Goal: Task Accomplishment & Management: Complete application form

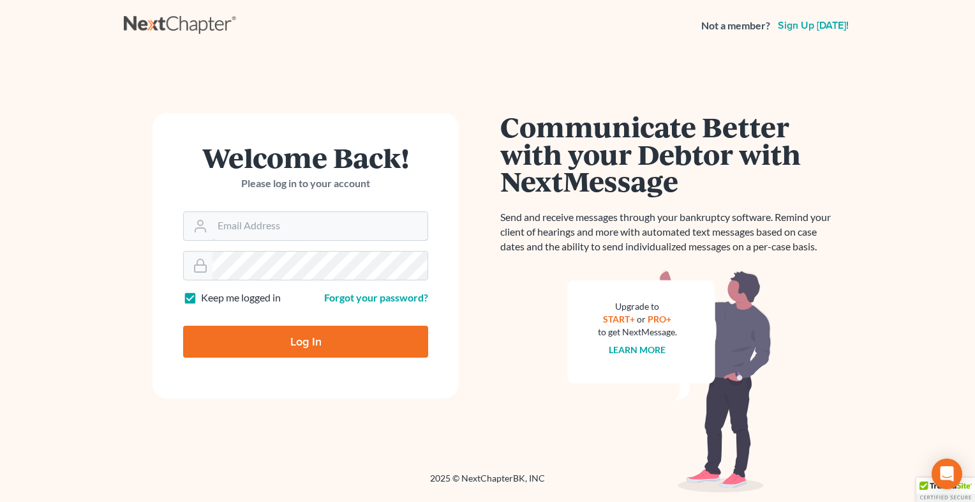
type input "ymartin@themartinlawgroup.com"
click at [359, 356] on input "Log In" at bounding box center [305, 341] width 245 height 32
type input "Thinking..."
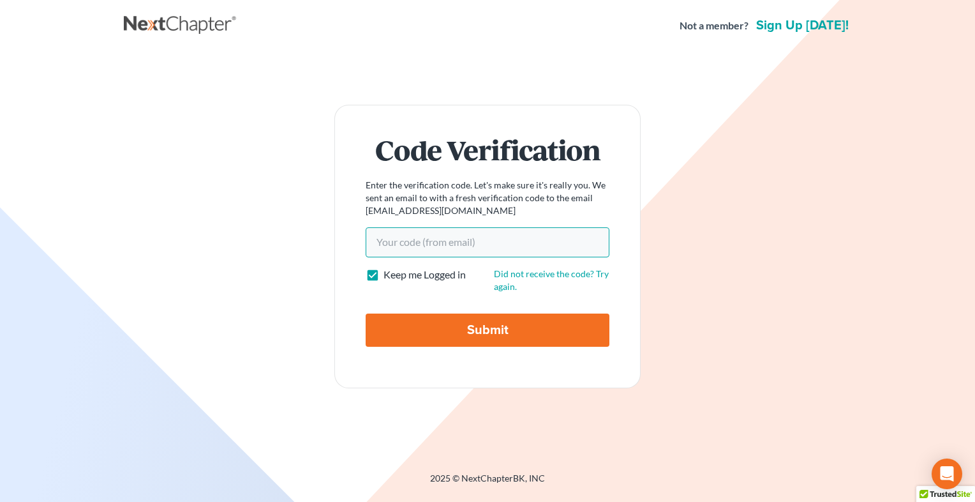
click at [447, 246] on input "Your code(from email)" at bounding box center [488, 241] width 244 height 29
paste input "9a9286"
type input "9a9286"
click at [482, 327] on input "Submit" at bounding box center [488, 329] width 244 height 33
type input "Thinking..."
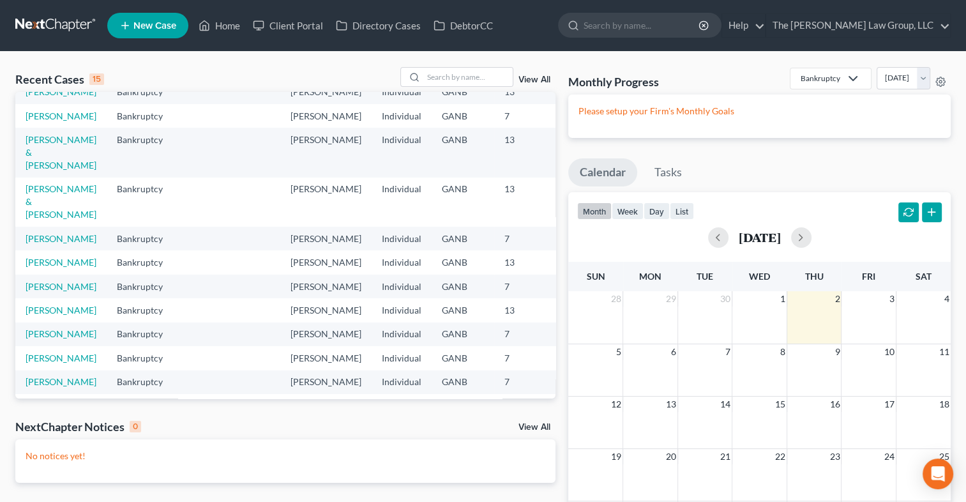
scroll to position [131, 0]
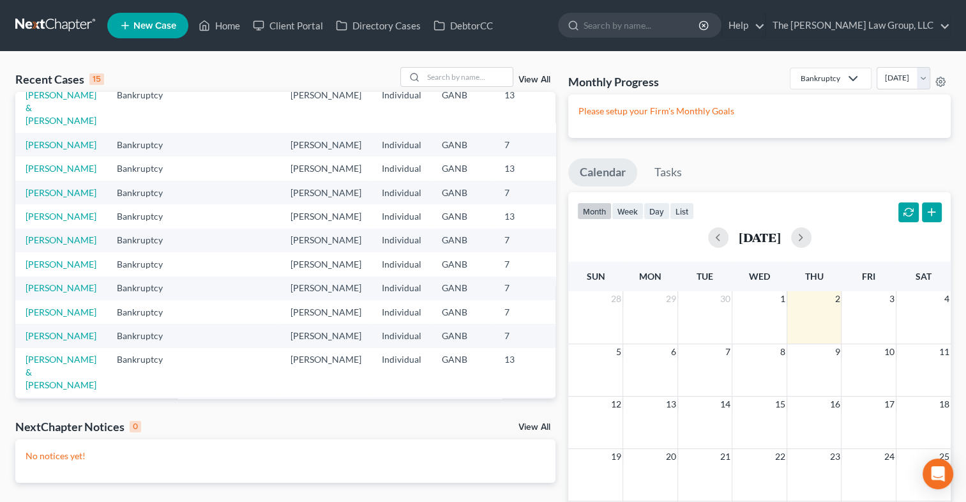
click at [558, 156] on td at bounding box center [588, 145] width 61 height 24
click at [38, 180] on td "Bristow, Alishia" at bounding box center [60, 168] width 91 height 24
click at [33, 174] on link "Bristow, Alishia" at bounding box center [61, 168] width 71 height 11
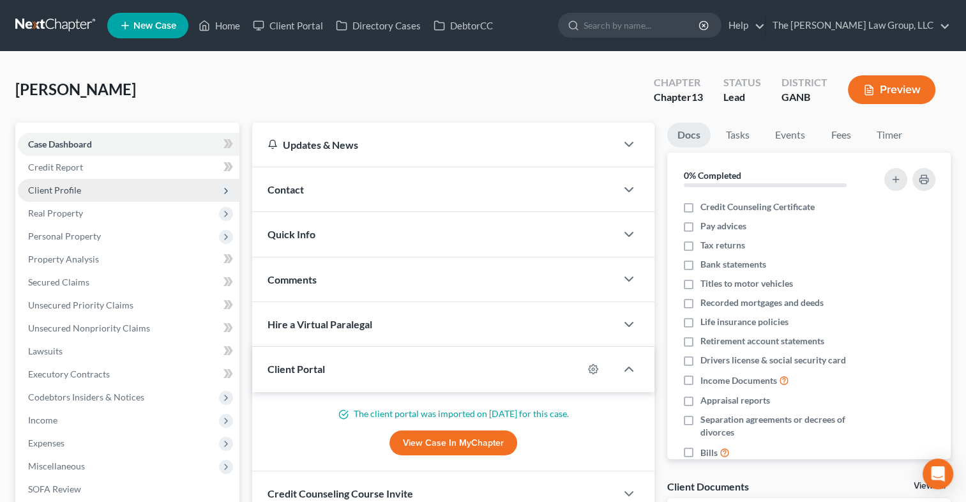
click at [88, 193] on span "Client Profile" at bounding box center [128, 190] width 221 height 23
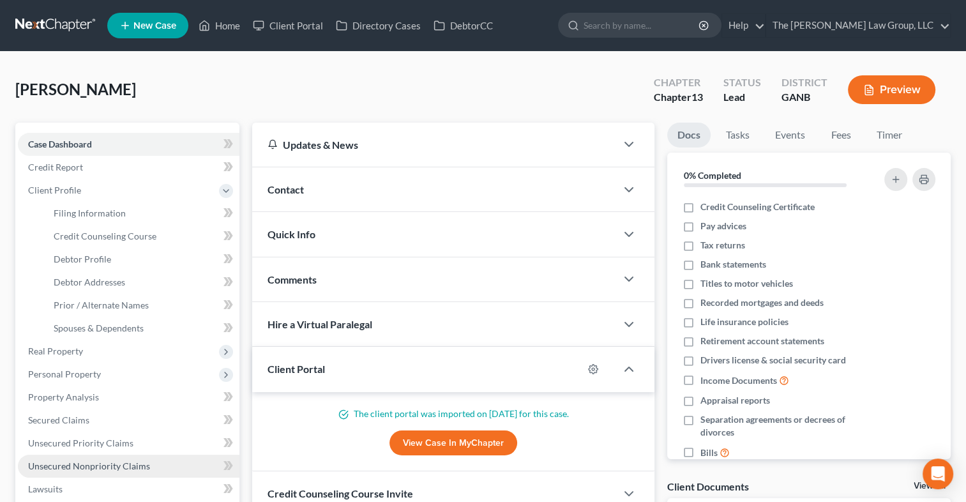
click at [102, 463] on span "Unsecured Nonpriority Claims" at bounding box center [89, 465] width 122 height 11
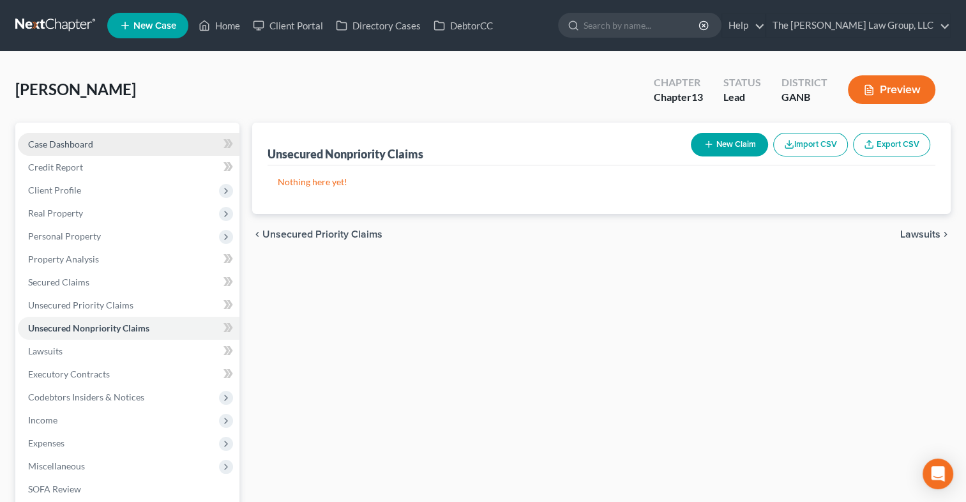
click at [77, 147] on span "Case Dashboard" at bounding box center [60, 143] width 65 height 11
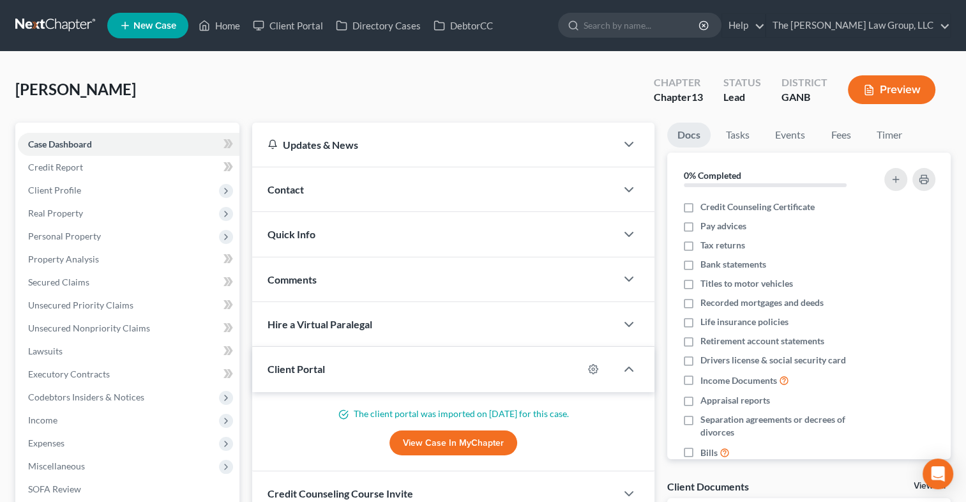
click at [364, 356] on div "Client Portal" at bounding box center [417, 369] width 331 height 44
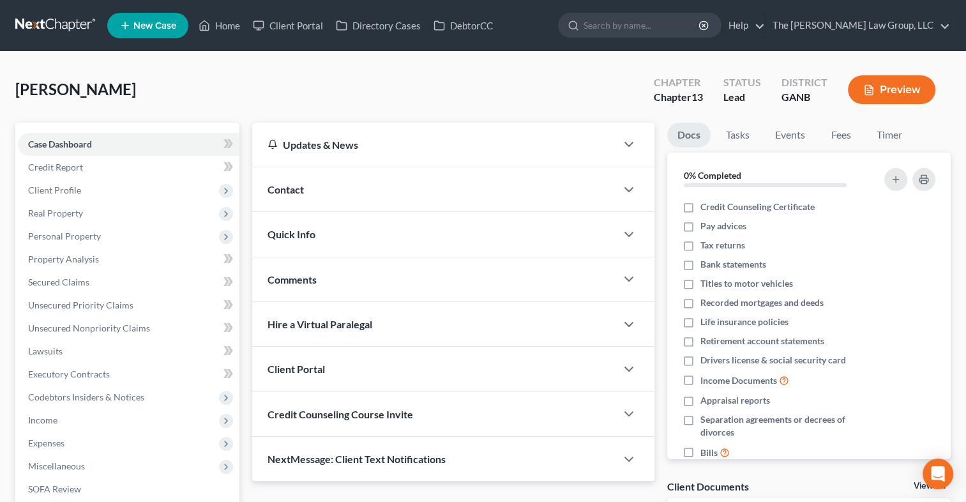
drag, startPoint x: 370, startPoint y: 366, endPoint x: 370, endPoint y: 360, distance: 6.4
click at [370, 361] on div "Client Portal" at bounding box center [434, 369] width 364 height 44
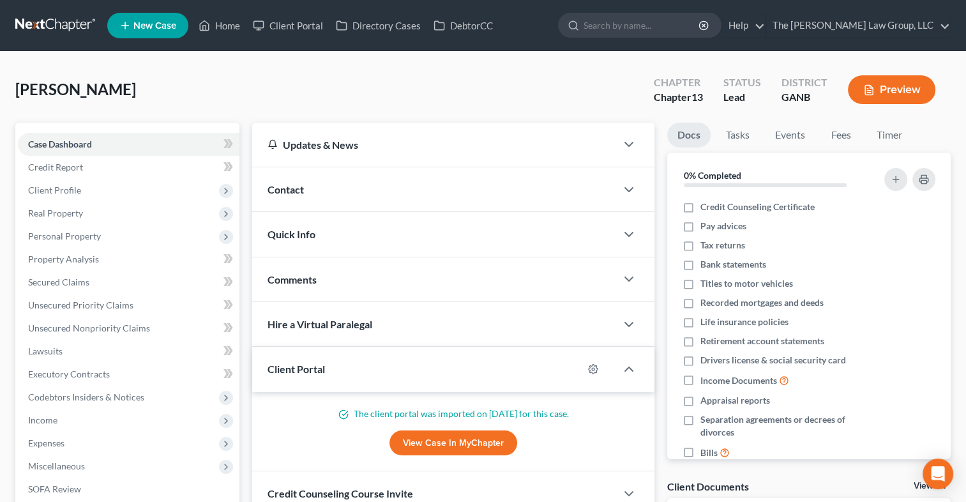
click at [424, 439] on link "View Case in MyChapter" at bounding box center [453, 443] width 128 height 26
click at [71, 445] on span "Expenses" at bounding box center [128, 442] width 221 height 23
click at [73, 459] on link "Home" at bounding box center [141, 465] width 196 height 23
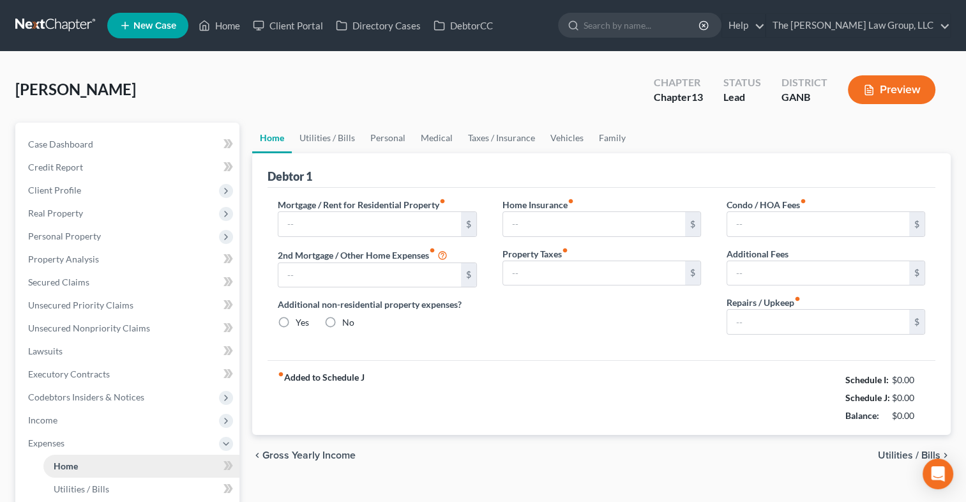
type input "1,315.00"
type input "0.00"
radio input "true"
type input "0.00"
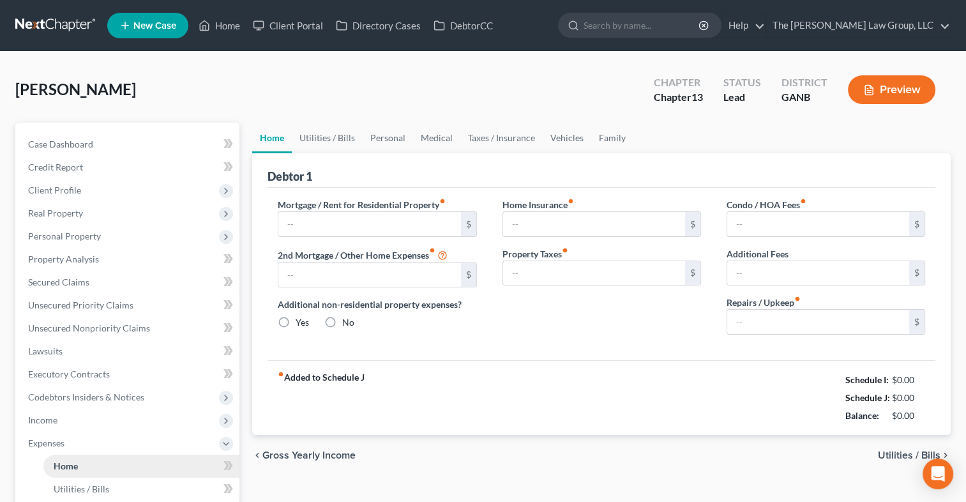
type input "976.00"
type input "0.00"
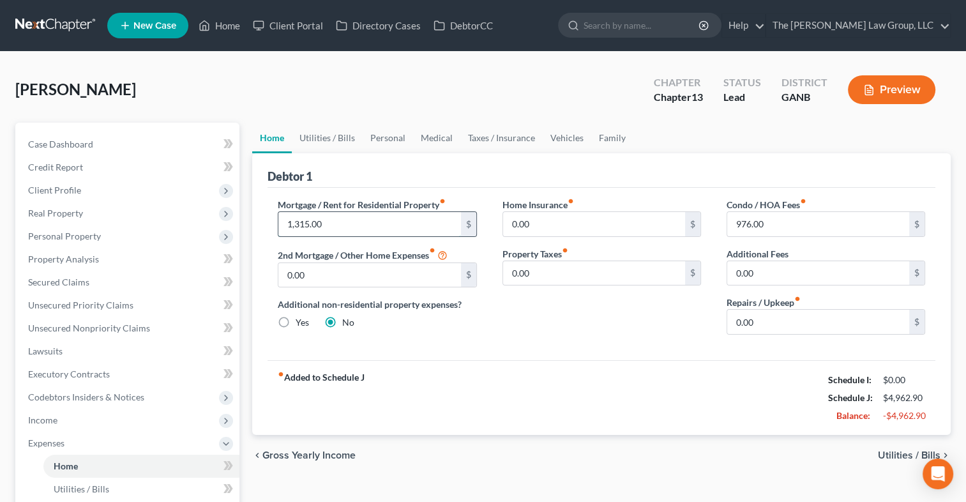
click at [383, 227] on input "1,315.00" at bounding box center [369, 224] width 182 height 24
click at [340, 221] on input "1,315.00" at bounding box center [369, 224] width 182 height 24
click at [341, 221] on input "1,315.00" at bounding box center [369, 224] width 182 height 24
click at [45, 412] on span "Income" at bounding box center [128, 419] width 221 height 23
click at [74, 461] on span "Non Employment Income" at bounding box center [104, 465] width 101 height 11
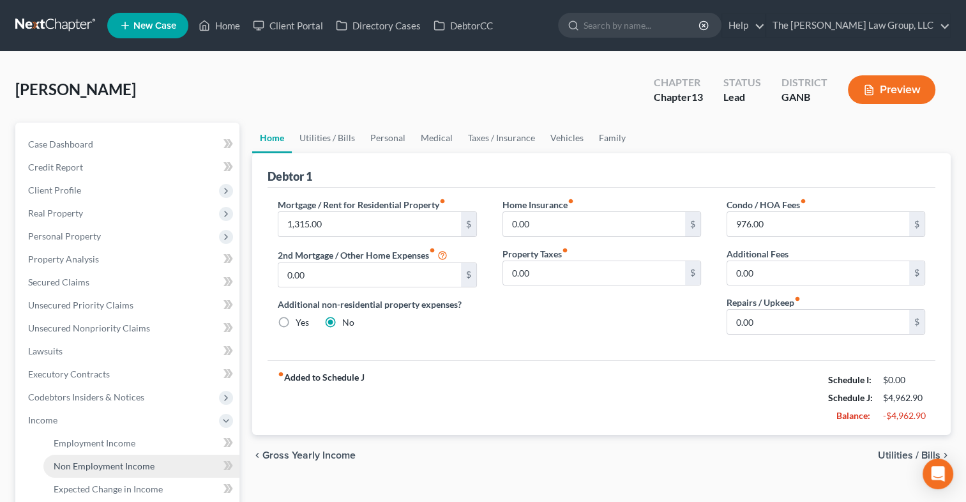
click at [74, 461] on span "Non Employment Income" at bounding box center [104, 465] width 101 height 11
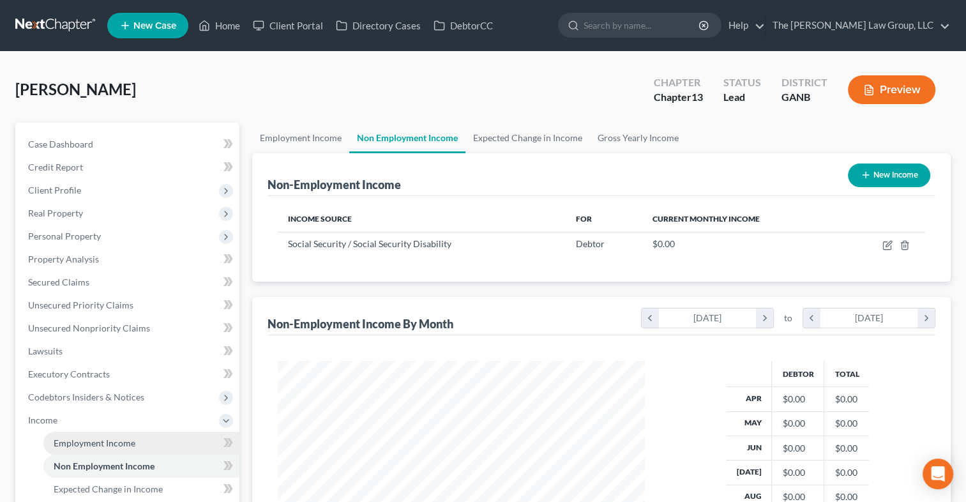
scroll to position [227, 392]
click at [78, 438] on span "Employment Income" at bounding box center [95, 442] width 82 height 11
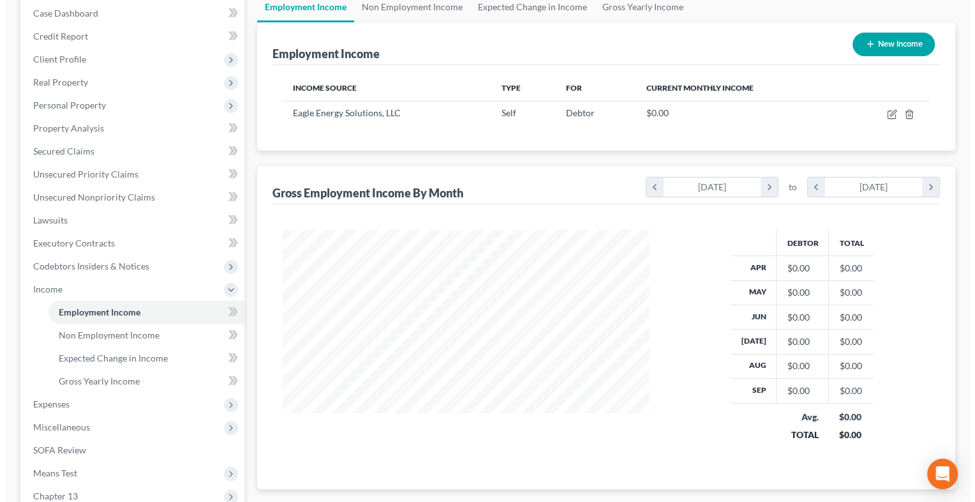
scroll to position [96, 0]
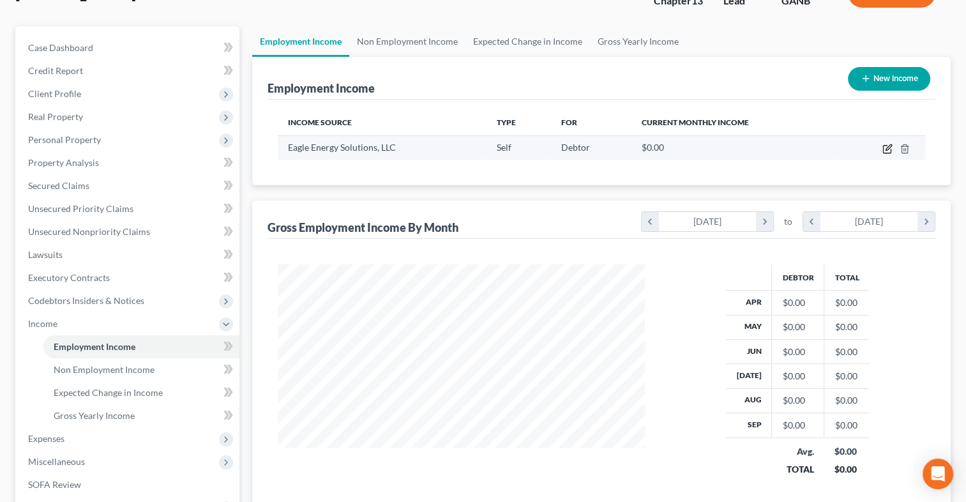
click at [888, 152] on icon "button" at bounding box center [887, 150] width 8 height 8
select select "1"
select select "10"
select select "3"
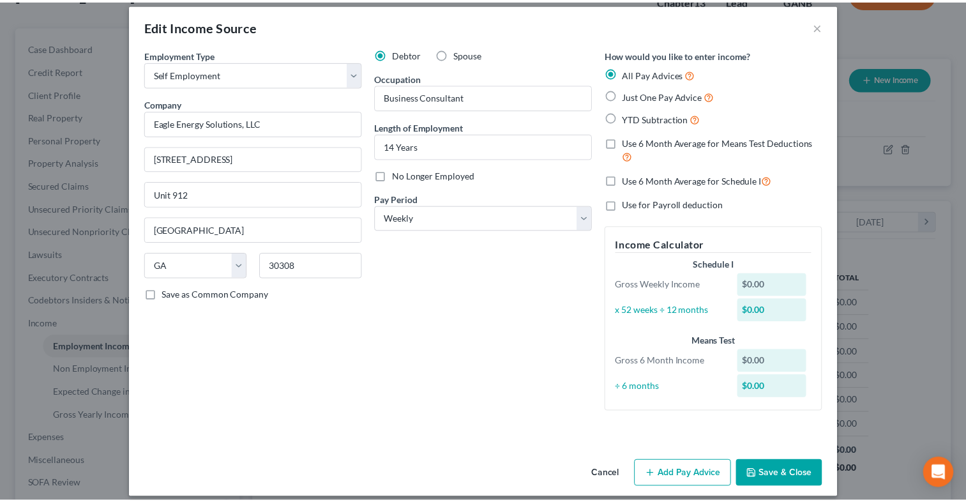
scroll to position [22, 0]
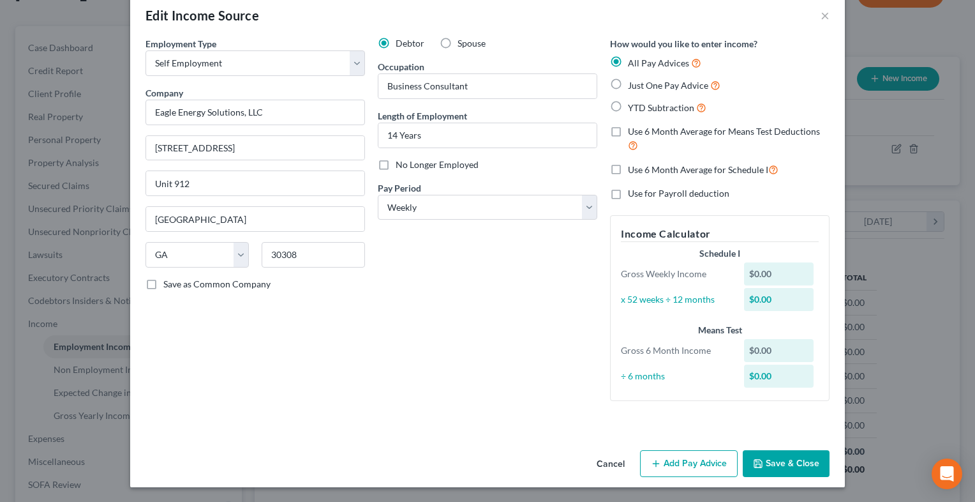
click at [604, 468] on button "Cancel" at bounding box center [611, 464] width 49 height 26
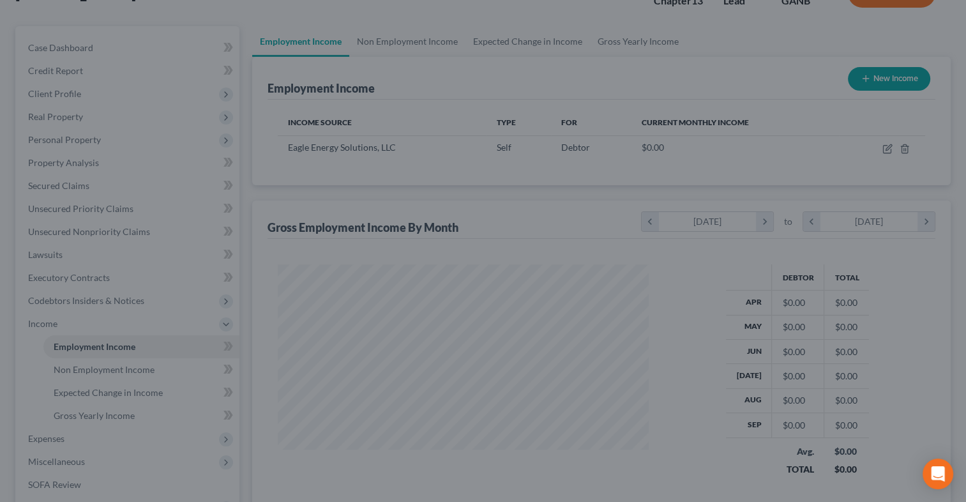
scroll to position [637978, 637813]
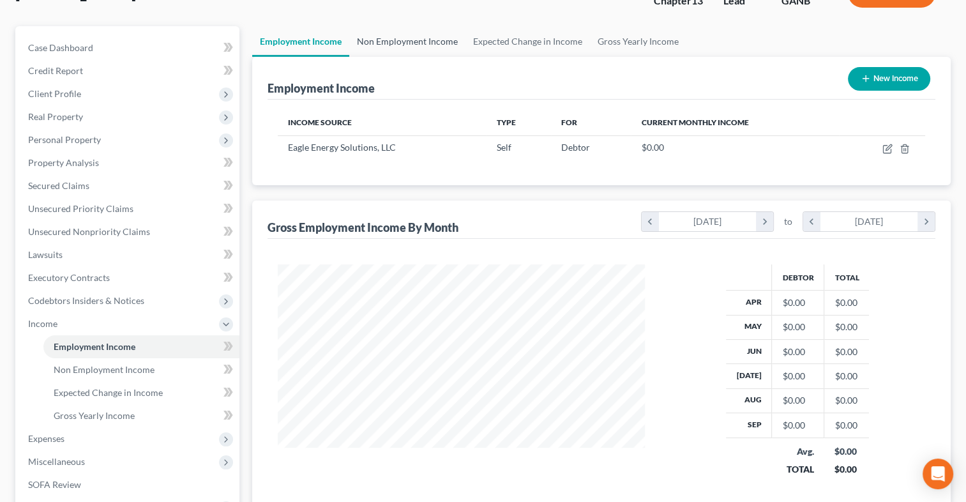
click at [416, 43] on link "Non Employment Income" at bounding box center [407, 41] width 116 height 31
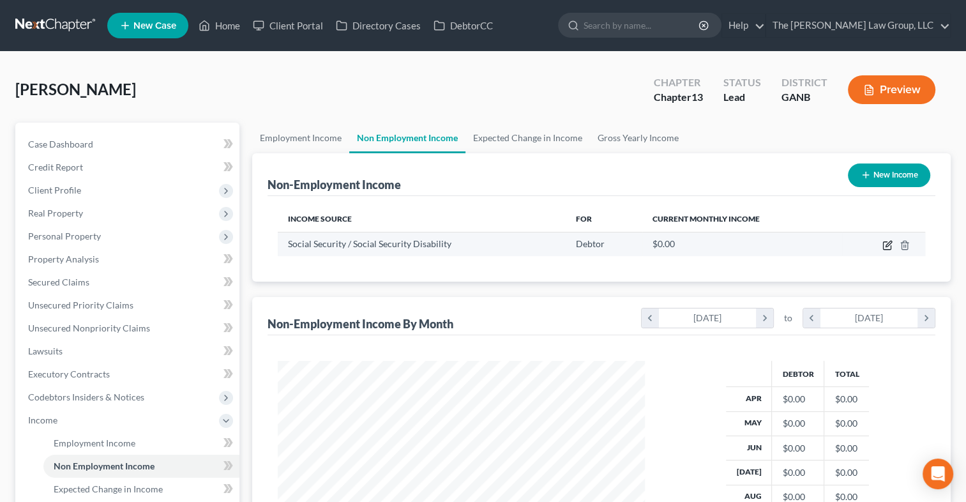
click at [889, 247] on icon "button" at bounding box center [887, 245] width 10 height 10
select select "4"
select select "0"
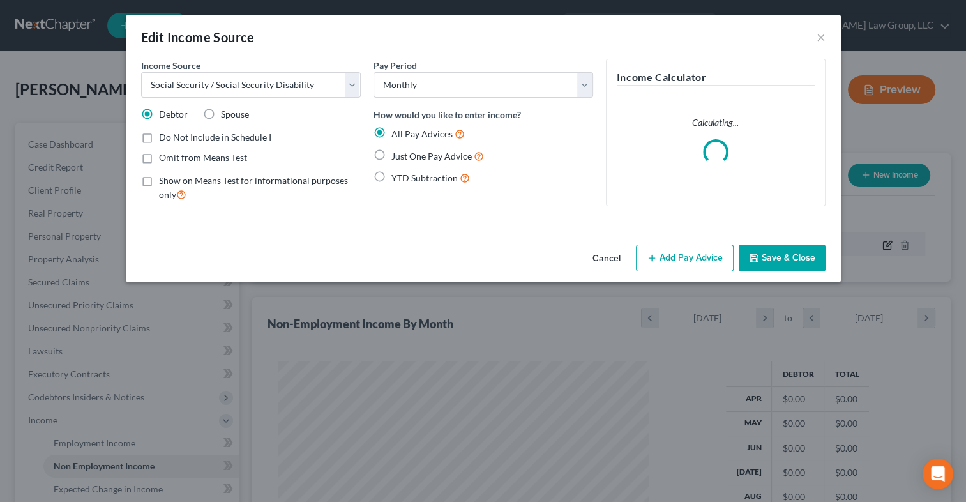
scroll to position [227, 396]
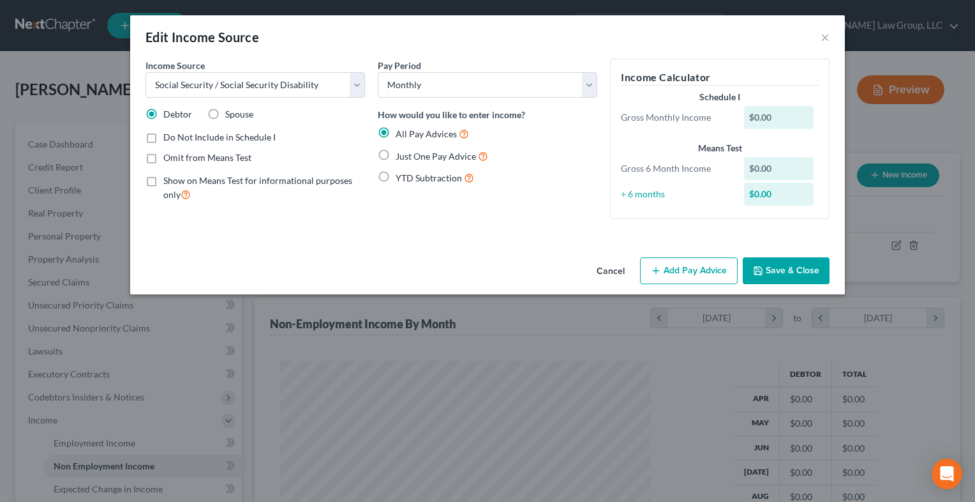
click at [671, 265] on button "Add Pay Advice" at bounding box center [689, 270] width 98 height 27
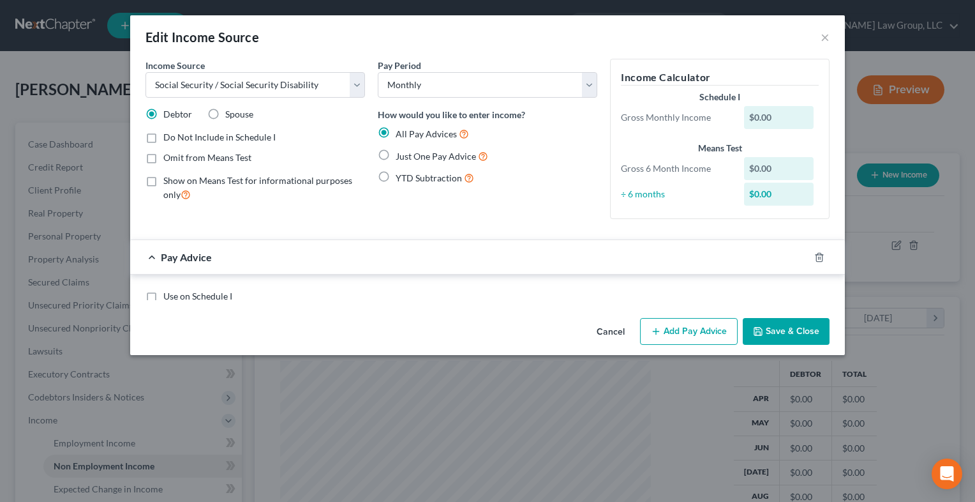
click at [671, 265] on div "Pay Advice" at bounding box center [469, 257] width 679 height 34
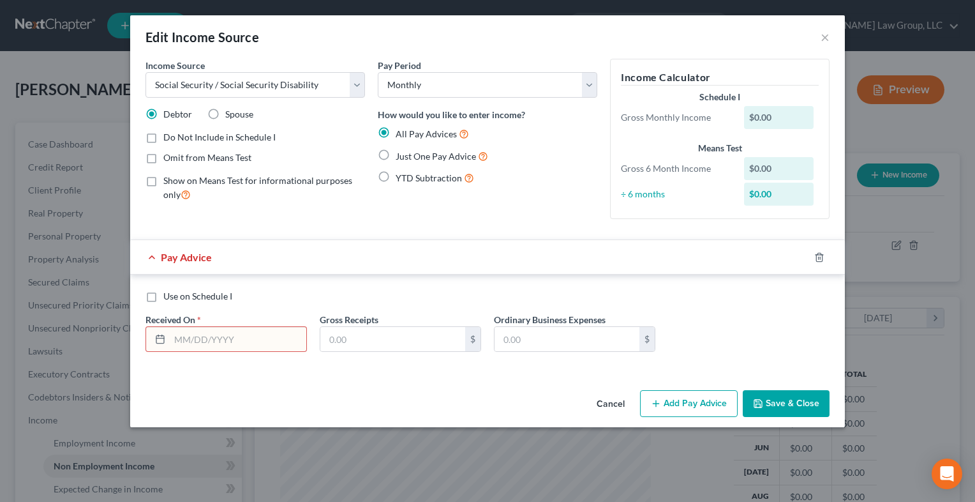
click at [236, 343] on input "text" at bounding box center [238, 339] width 137 height 24
type input "0"
type input "1"
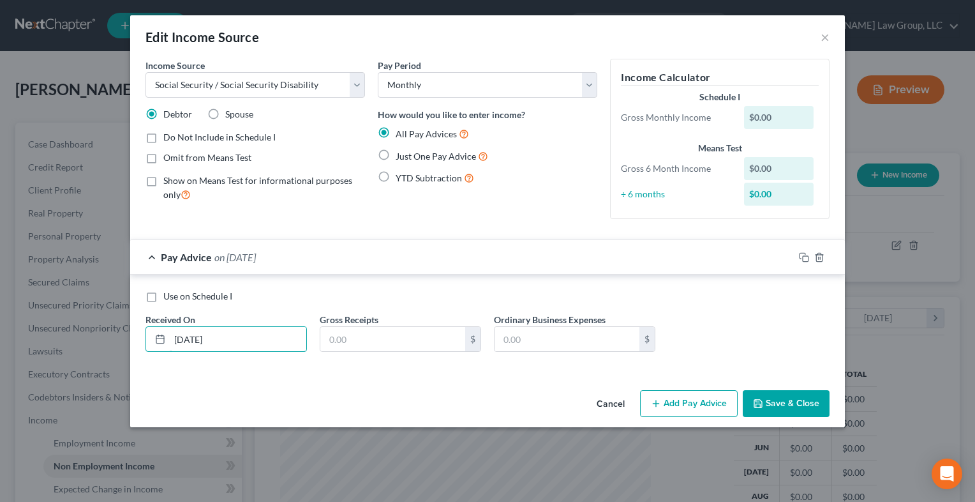
type input "09/16/2025"
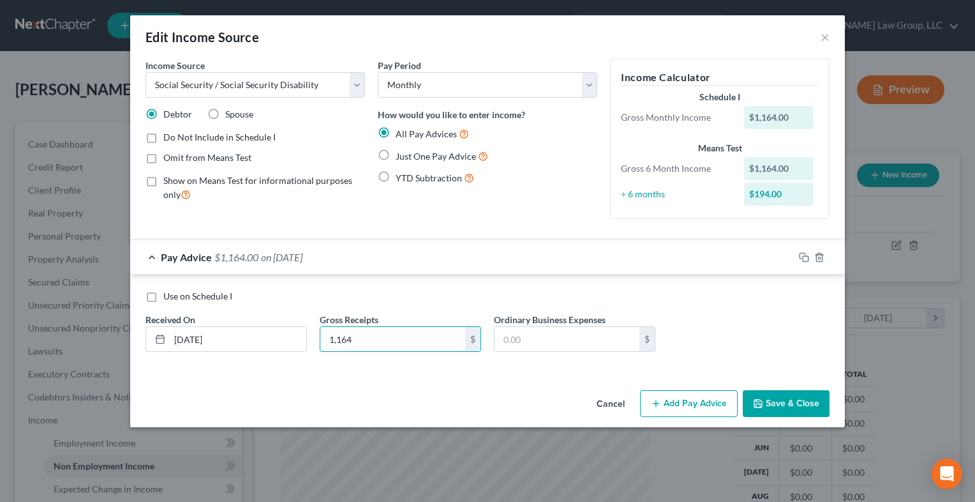
type input "1,164"
click at [163, 152] on label "Omit from Means Test" at bounding box center [207, 157] width 88 height 13
click at [168, 152] on input "Omit from Means Test" at bounding box center [172, 155] width 8 height 8
checkbox input "true"
click at [771, 408] on button "Save & Close" at bounding box center [786, 403] width 87 height 27
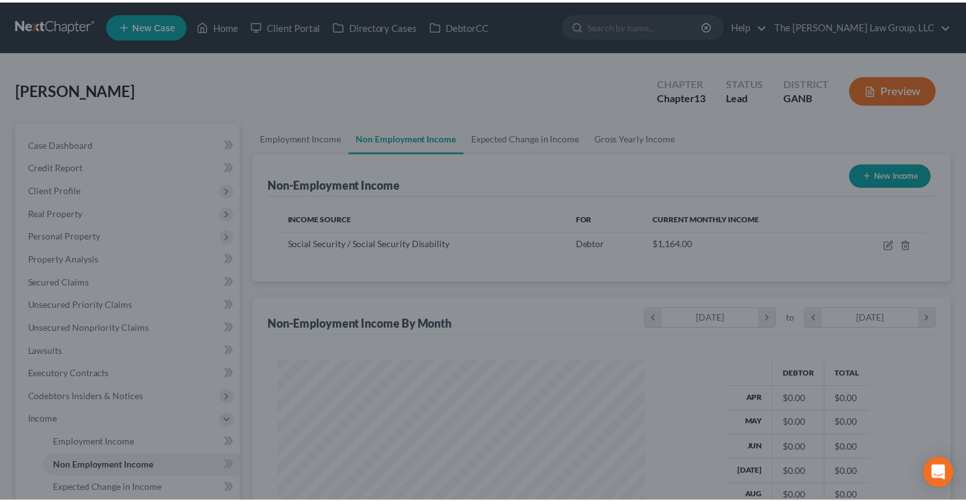
scroll to position [637978, 637813]
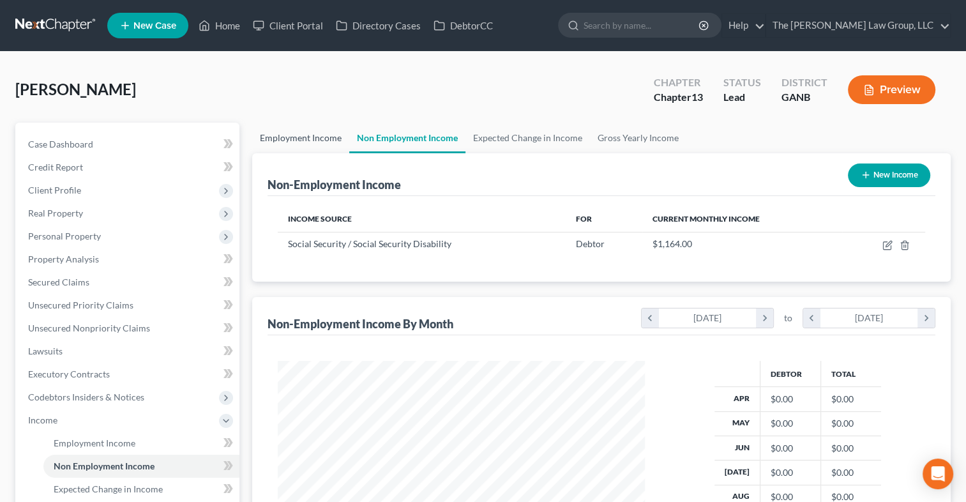
click at [278, 131] on link "Employment Income" at bounding box center [300, 138] width 97 height 31
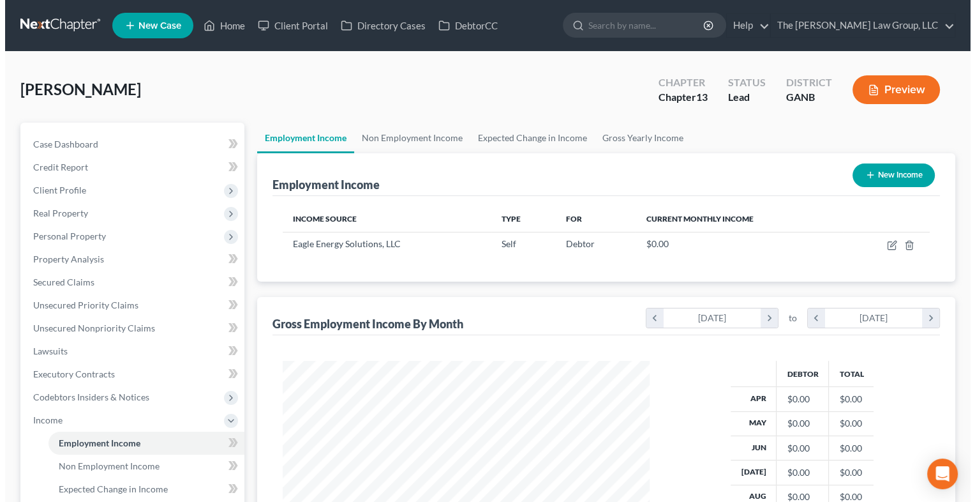
scroll to position [227, 392]
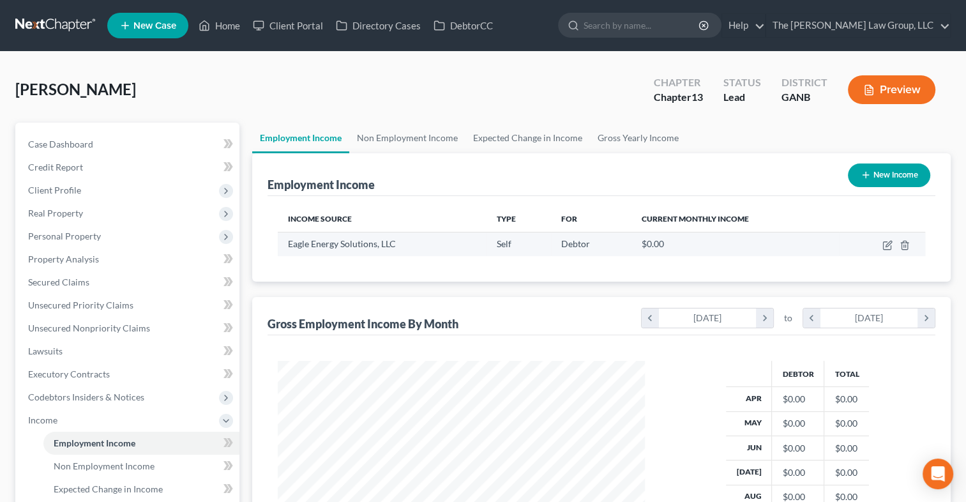
click at [891, 250] on td at bounding box center [882, 244] width 86 height 24
click at [882, 241] on icon "button" at bounding box center [887, 245] width 10 height 10
select select "1"
select select "10"
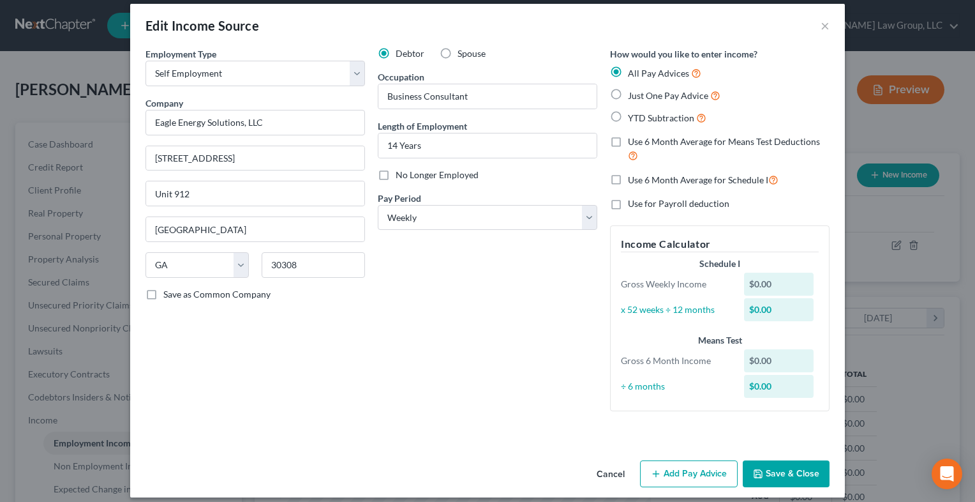
scroll to position [22, 0]
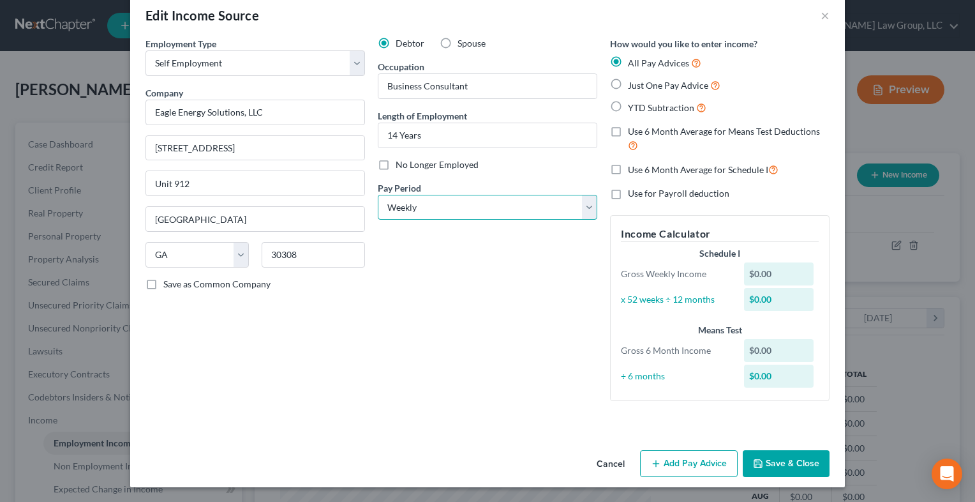
click at [583, 211] on select "Select Monthly Twice Monthly Every Other Week Weekly" at bounding box center [488, 208] width 220 height 26
select select "0"
click at [378, 195] on select "Select Monthly Twice Monthly Every Other Week Weekly" at bounding box center [488, 208] width 220 height 26
click at [504, 232] on div "Debtor Spouse Occupation Business Consultant Length of Employment 14 Years No L…" at bounding box center [487, 224] width 232 height 374
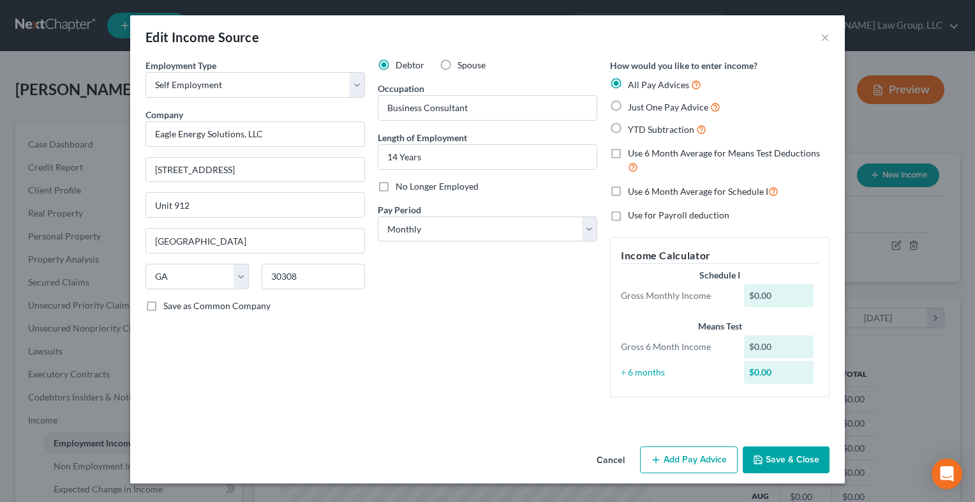
click at [697, 450] on button "Add Pay Advice" at bounding box center [689, 459] width 98 height 27
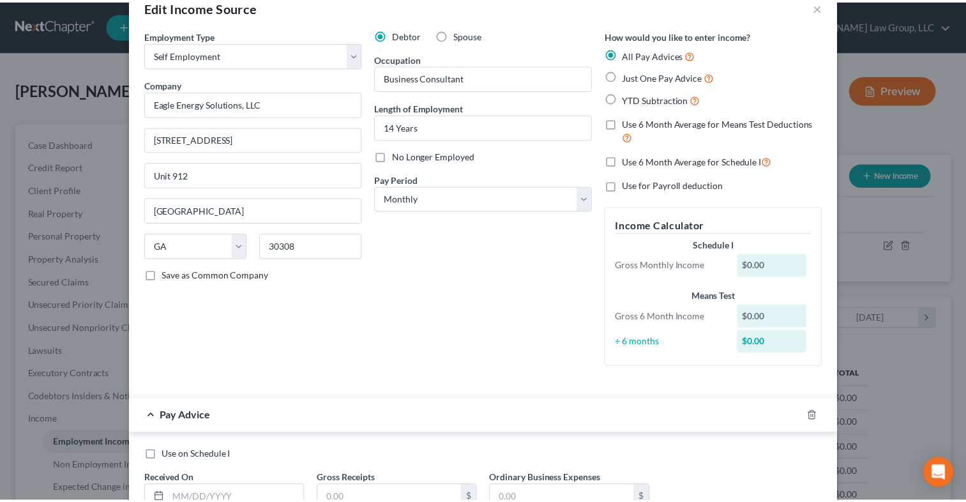
scroll to position [128, 0]
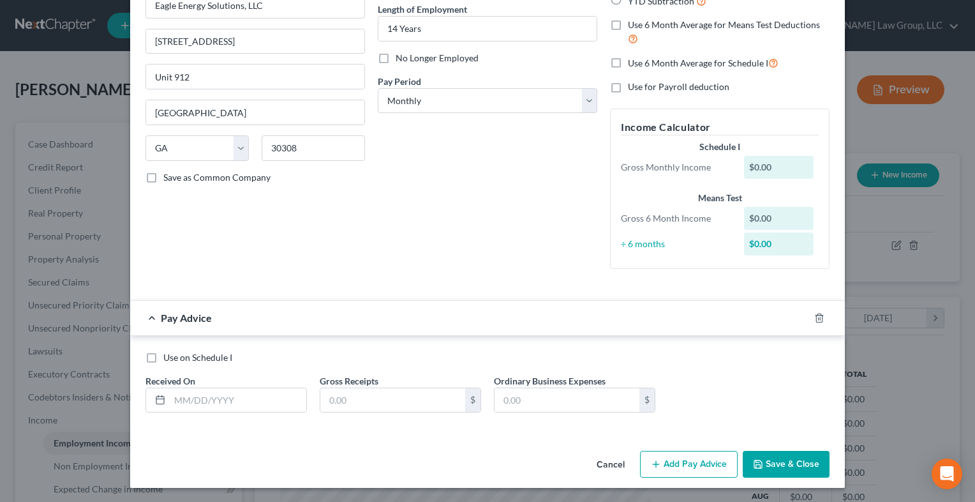
click at [163, 359] on label "Use on Schedule I" at bounding box center [197, 357] width 69 height 13
click at [168, 359] on input "Use on Schedule I" at bounding box center [172, 355] width 8 height 8
checkbox input "true"
click at [184, 396] on input "text" at bounding box center [238, 400] width 137 height 24
type input "2"
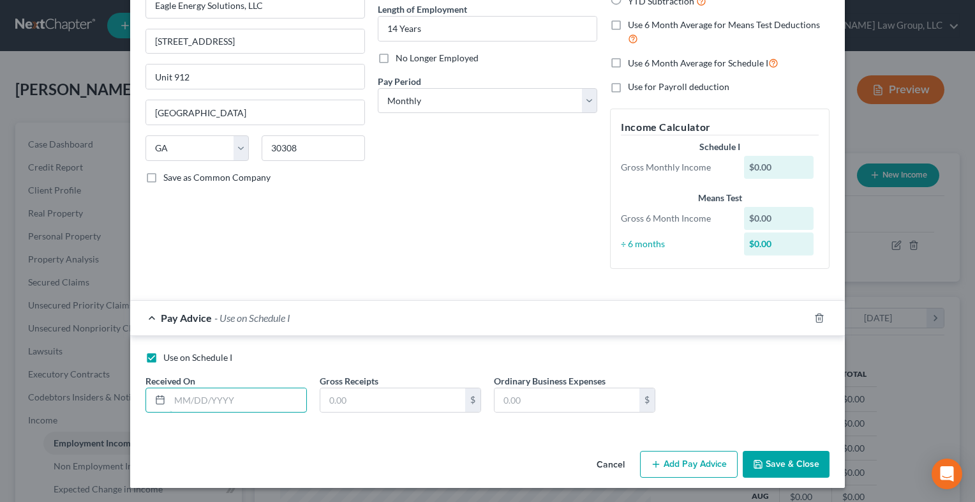
type input "2"
type input "10/1/2025"
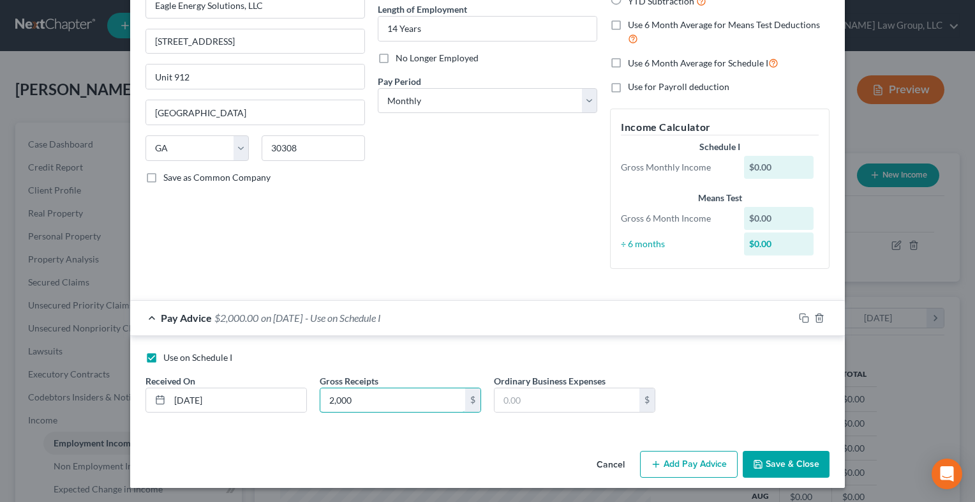
type input "2,000"
click at [763, 458] on button "Save & Close" at bounding box center [786, 464] width 87 height 27
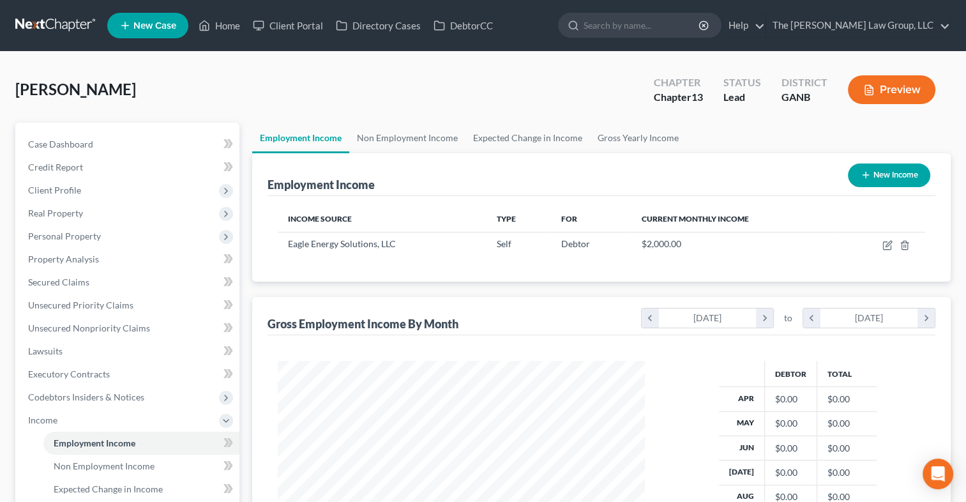
scroll to position [314, 0]
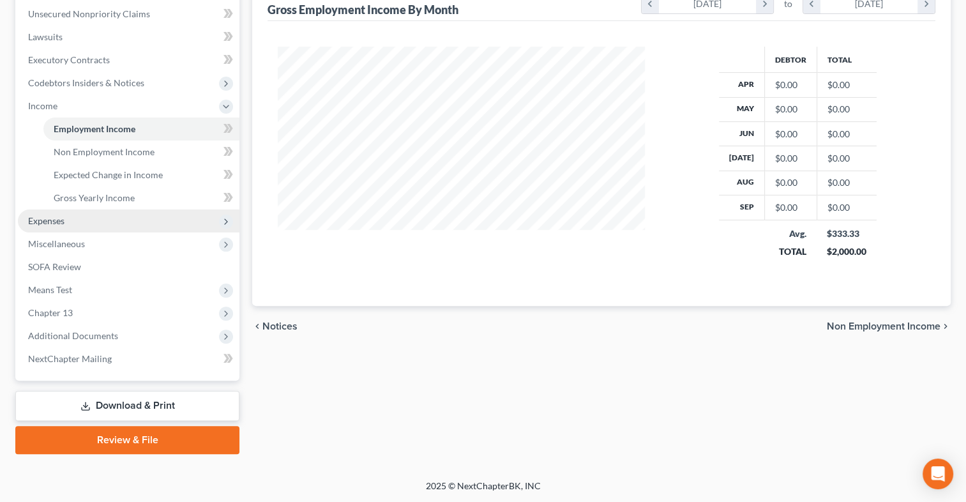
click at [57, 218] on span "Expenses" at bounding box center [46, 220] width 36 height 11
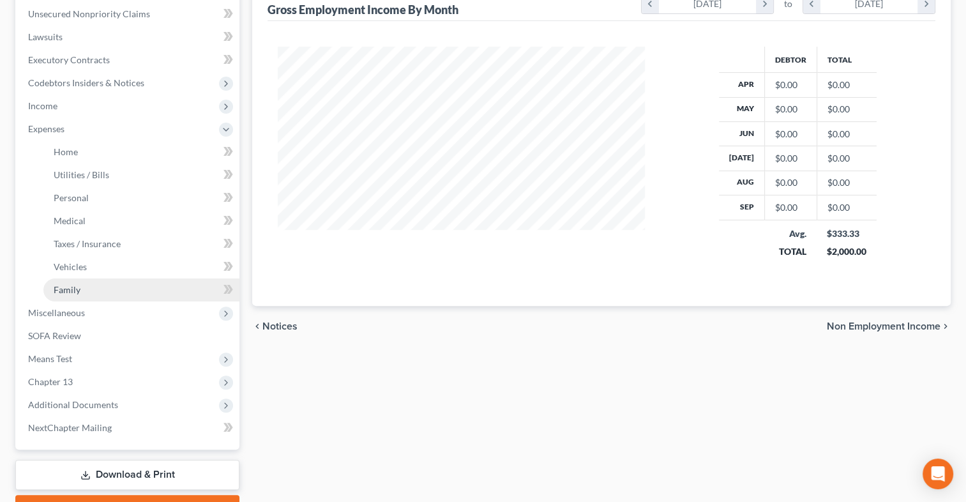
click at [58, 285] on span "Family" at bounding box center [67, 289] width 27 height 11
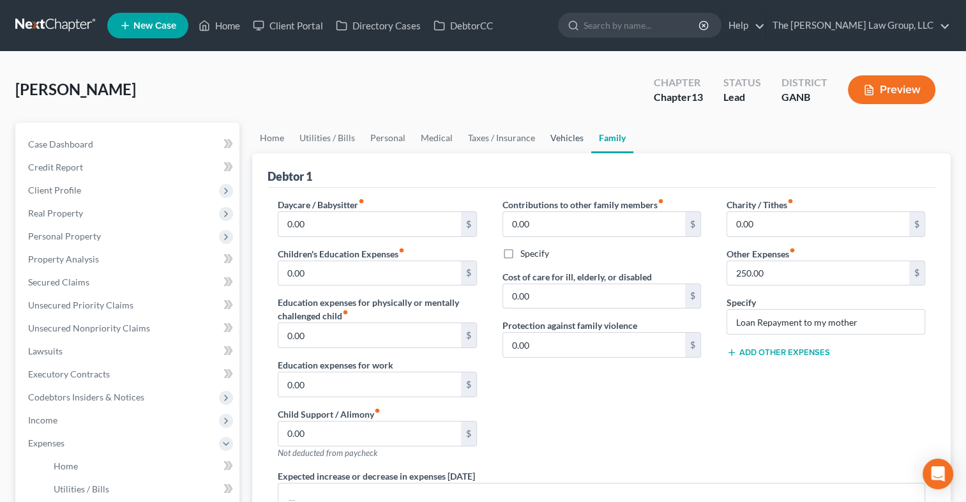
click at [556, 131] on link "Vehicles" at bounding box center [566, 138] width 49 height 31
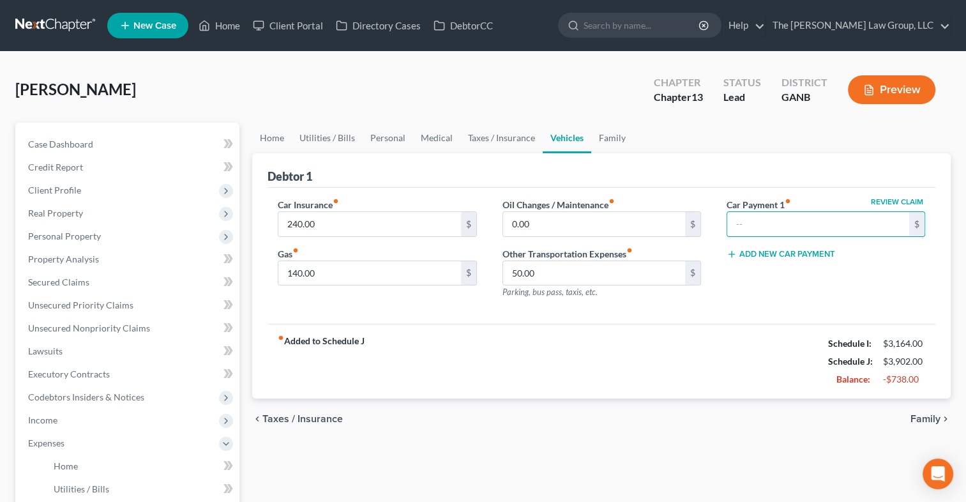
click at [398, 348] on div "fiber_manual_record Added to Schedule J Schedule I: $3,164.00 Schedule J: $3,90…" at bounding box center [601, 361] width 668 height 75
click at [361, 223] on input "240.00" at bounding box center [369, 224] width 182 height 24
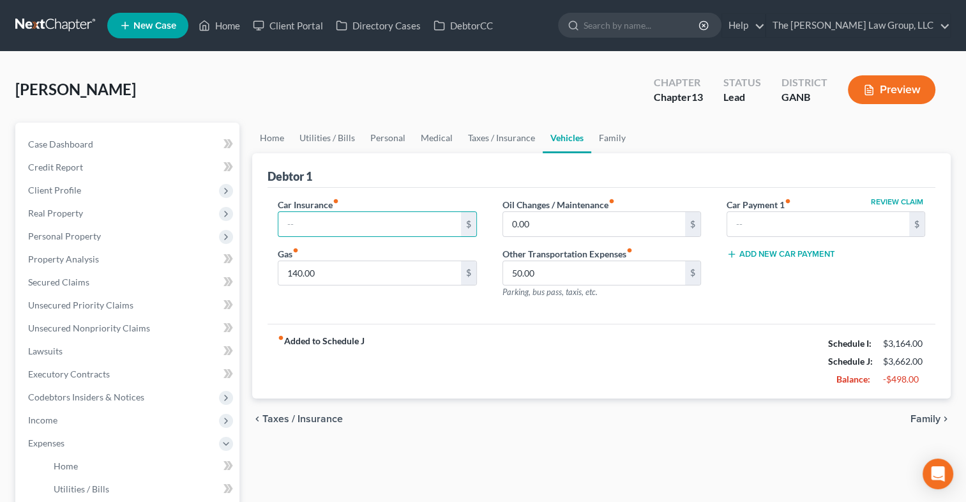
click at [440, 373] on div "fiber_manual_record Added to Schedule J Schedule I: $3,164.00 Schedule J: $3,66…" at bounding box center [601, 361] width 668 height 75
click at [475, 138] on link "Taxes / Insurance" at bounding box center [501, 138] width 82 height 31
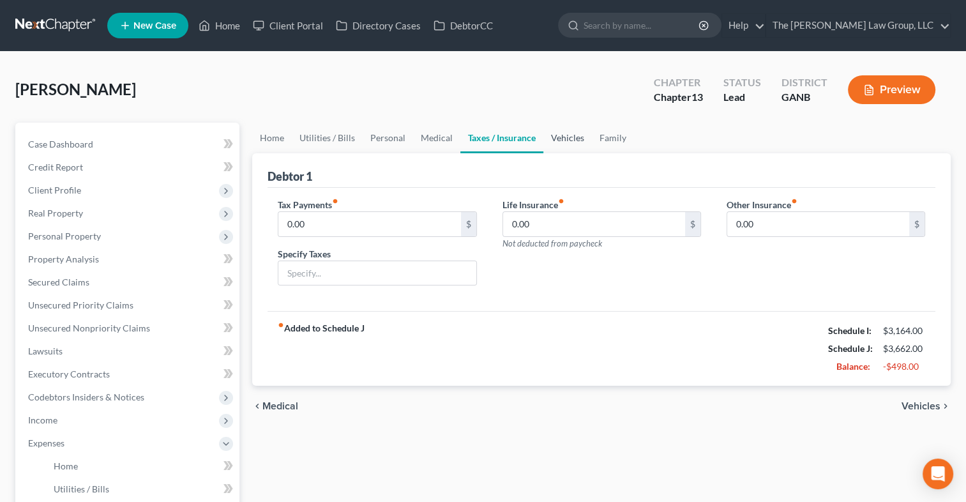
click at [572, 135] on link "Vehicles" at bounding box center [567, 138] width 49 height 31
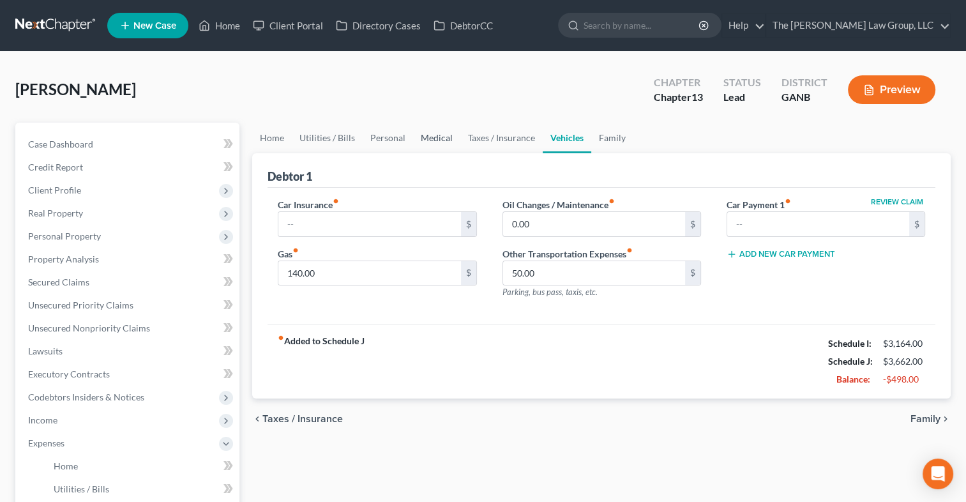
click at [431, 137] on link "Medical" at bounding box center [436, 138] width 47 height 31
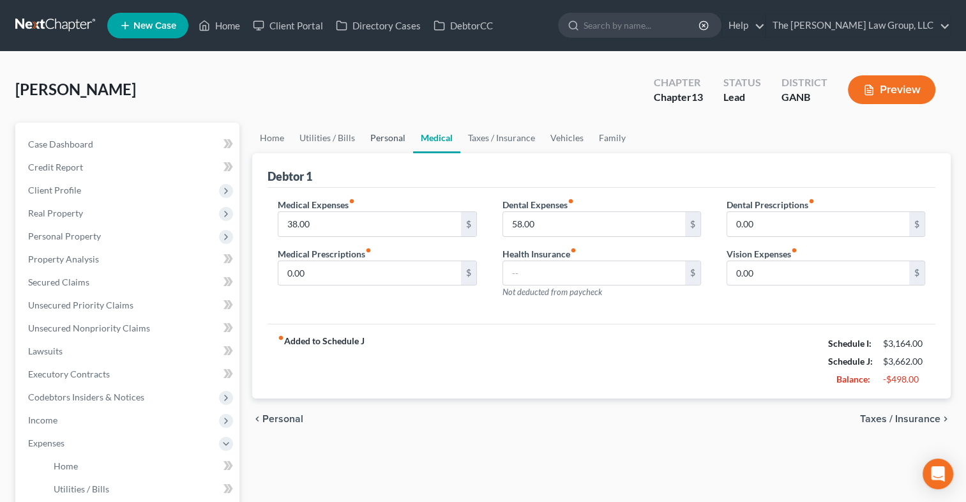
click at [385, 137] on link "Personal" at bounding box center [388, 138] width 50 height 31
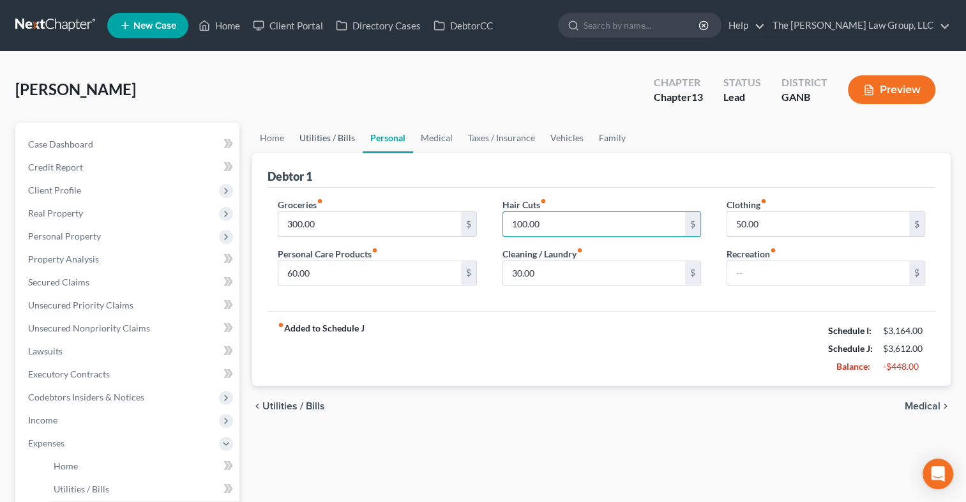
type input "100.00"
click at [318, 138] on link "Utilities / Bills" at bounding box center [327, 138] width 71 height 31
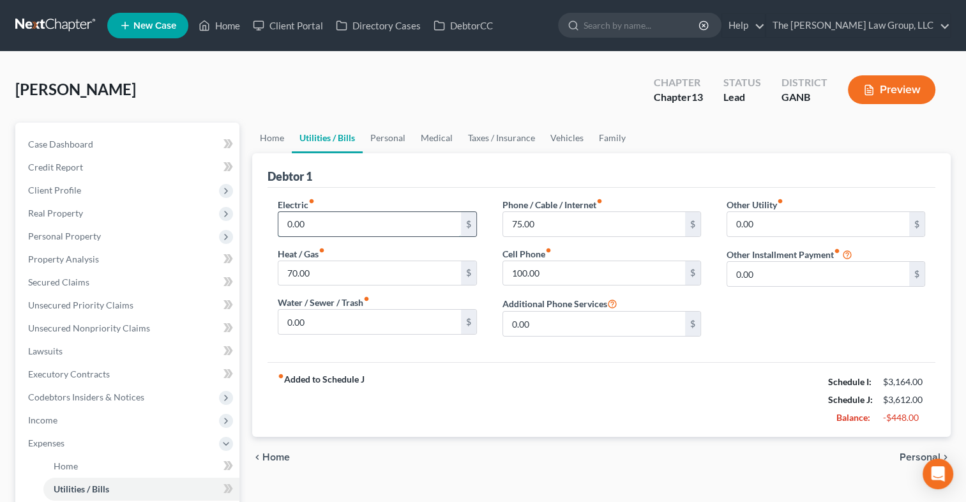
click at [327, 221] on input "0.00" at bounding box center [369, 224] width 182 height 24
click at [271, 136] on link "Home" at bounding box center [272, 138] width 40 height 31
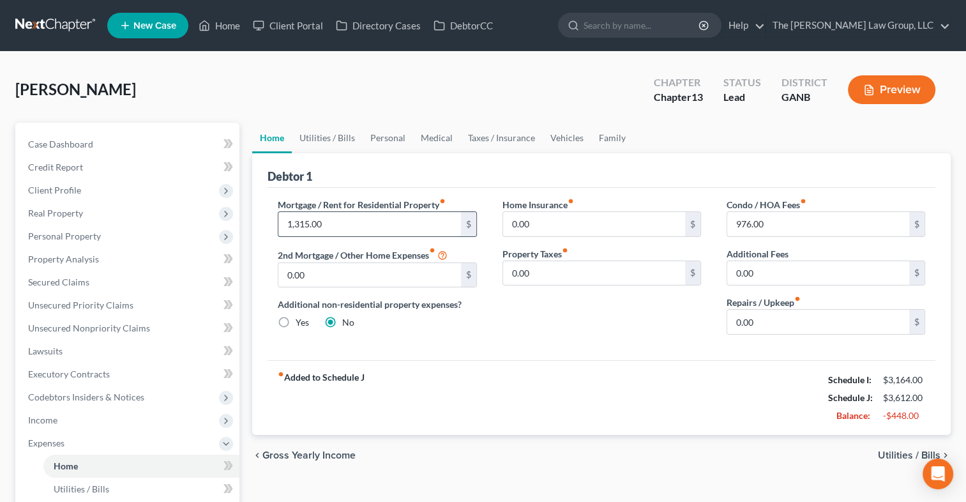
click at [361, 223] on input "1,315.00" at bounding box center [369, 224] width 182 height 24
click at [64, 210] on span "Real Property" at bounding box center [55, 212] width 55 height 11
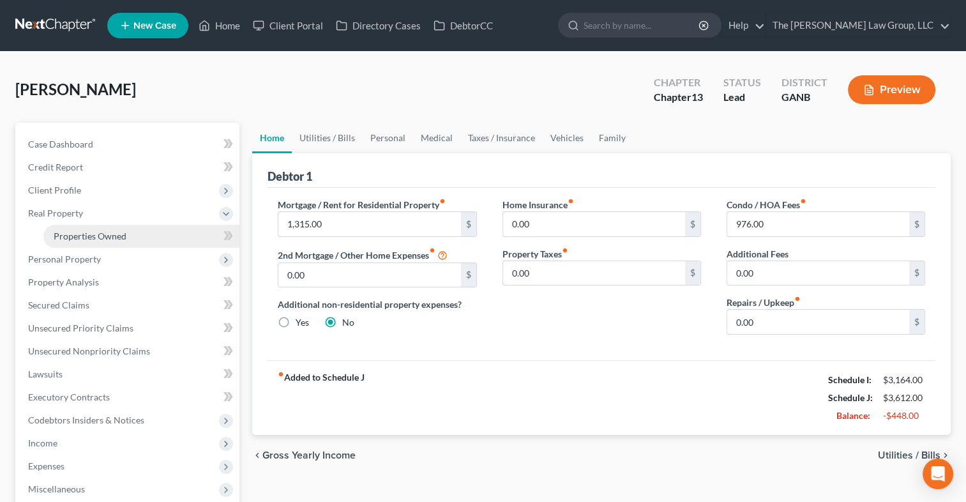
click at [73, 234] on span "Properties Owned" at bounding box center [90, 235] width 73 height 11
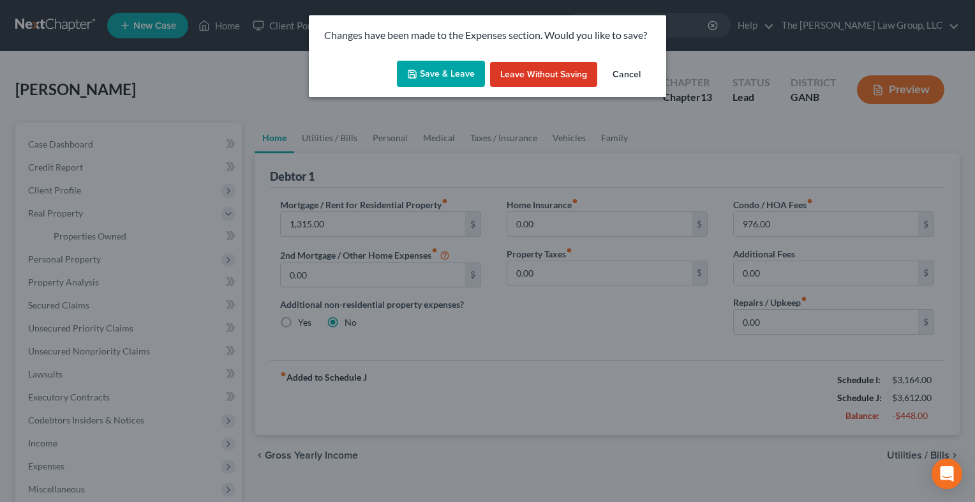
click at [424, 81] on button "Save & Leave" at bounding box center [441, 74] width 88 height 27
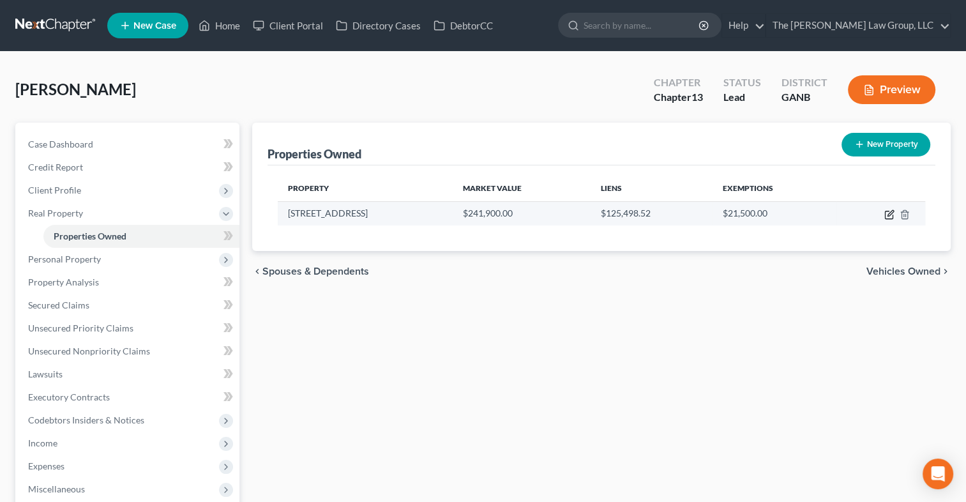
click at [892, 213] on icon "button" at bounding box center [889, 214] width 10 height 10
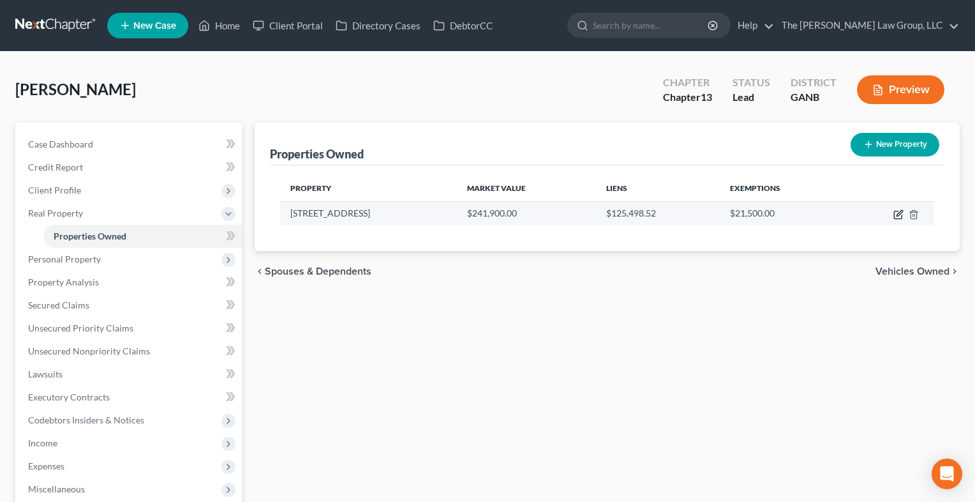
select select "10"
select select "59"
select select "0"
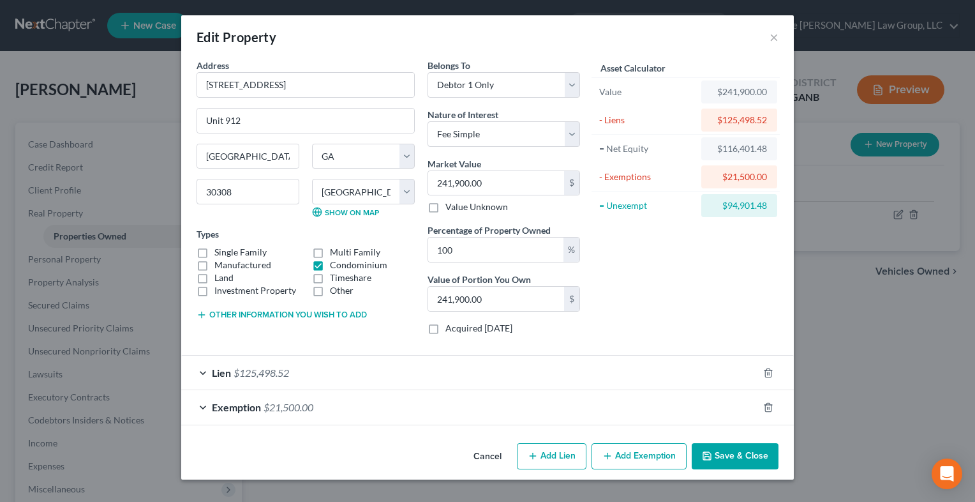
click at [252, 375] on span "$125,498.52" at bounding box center [262, 372] width 56 height 12
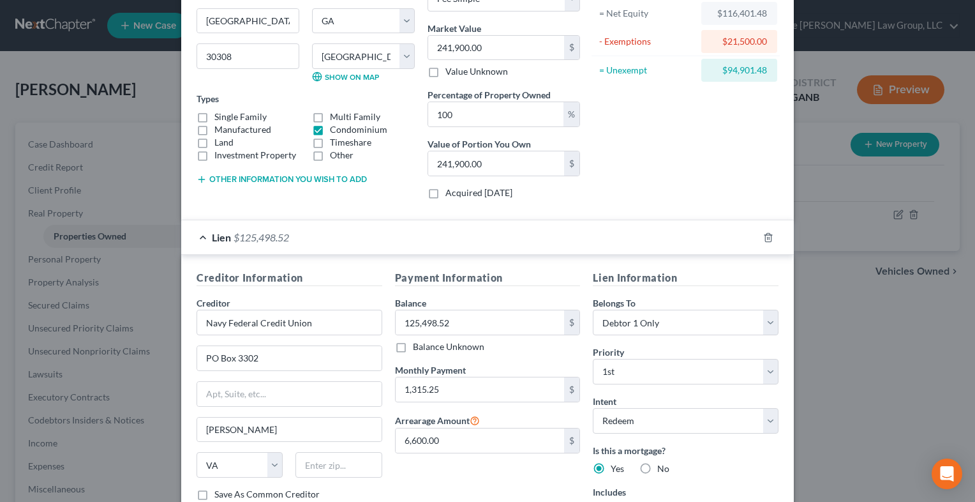
scroll to position [153, 0]
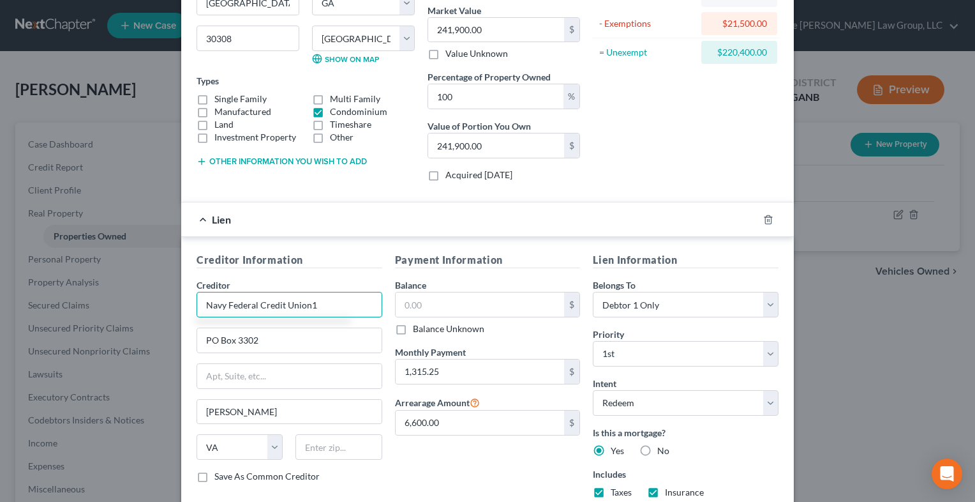
type input "Navy Federal Credit Union"
click at [428, 305] on input "text" at bounding box center [480, 304] width 169 height 24
type input "134,313.41"
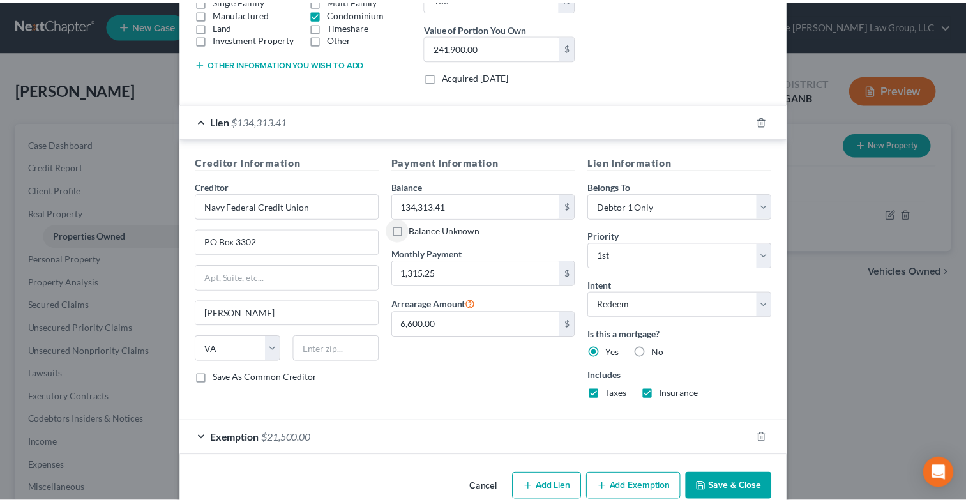
scroll to position [273, 0]
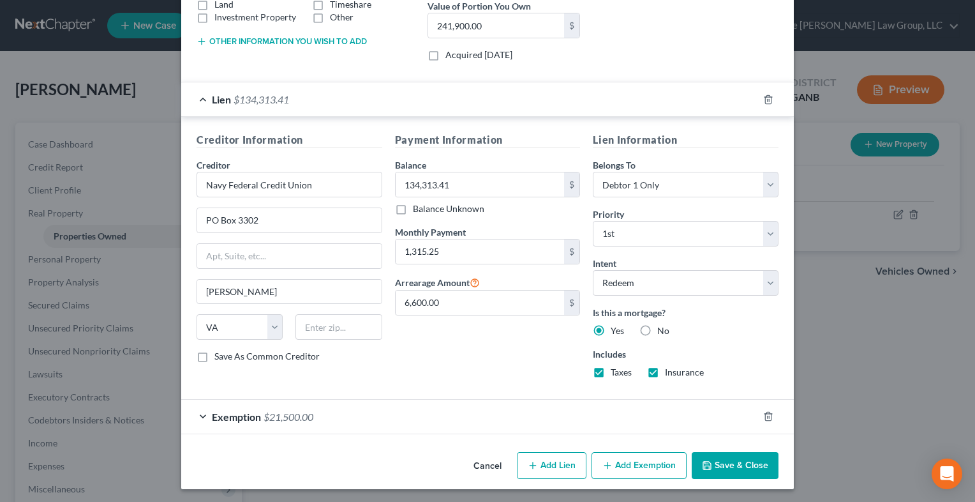
click at [703, 462] on icon "button" at bounding box center [707, 465] width 10 height 10
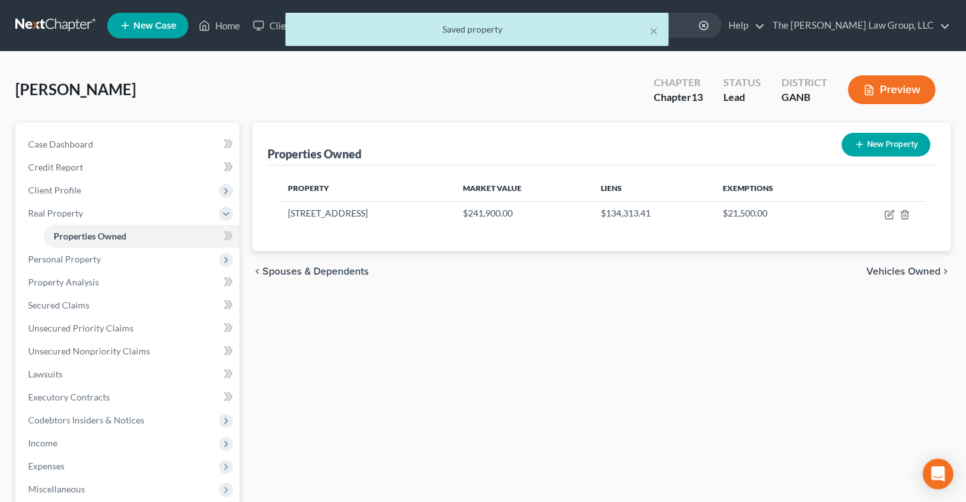
click at [899, 26] on div "× Saved property" at bounding box center [477, 33] width 966 height 40
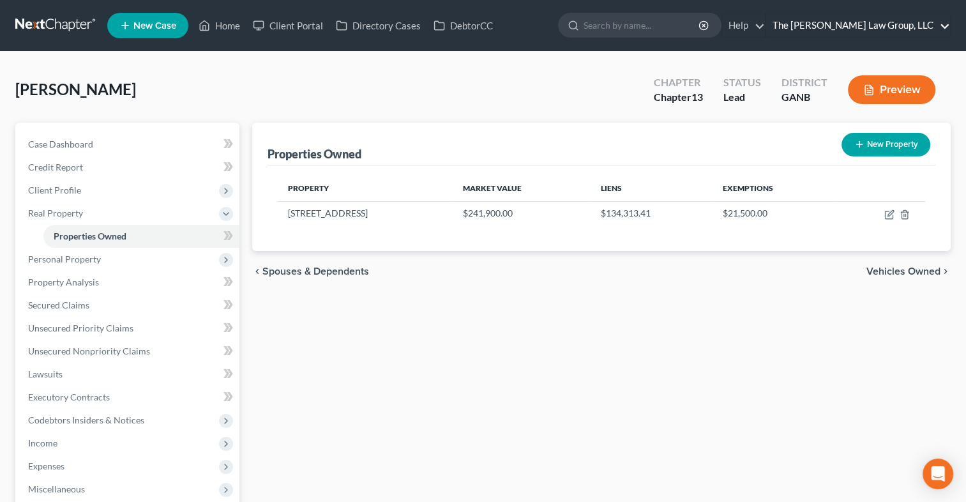
click at [927, 24] on link "The Martin Law Group, LLC" at bounding box center [858, 25] width 184 height 23
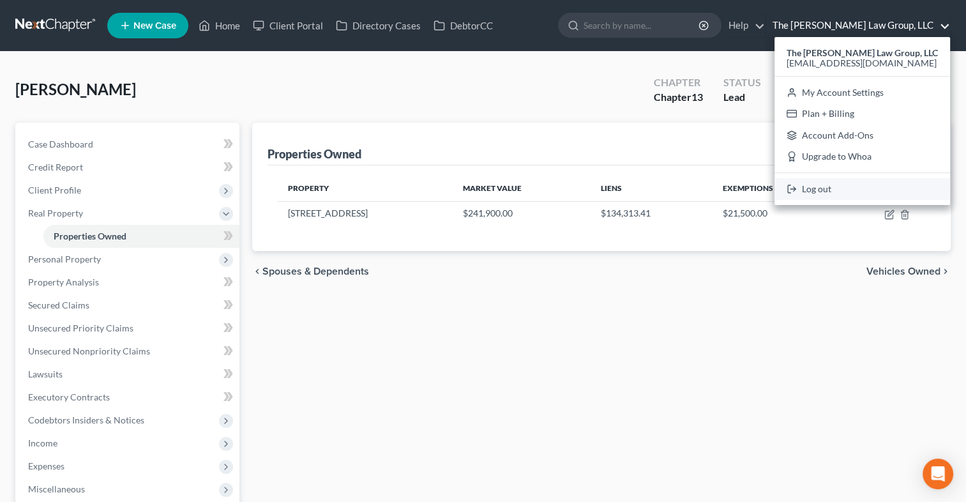
click at [838, 188] on link "Log out" at bounding box center [862, 189] width 176 height 22
